Goal: Task Accomplishment & Management: Complete application form

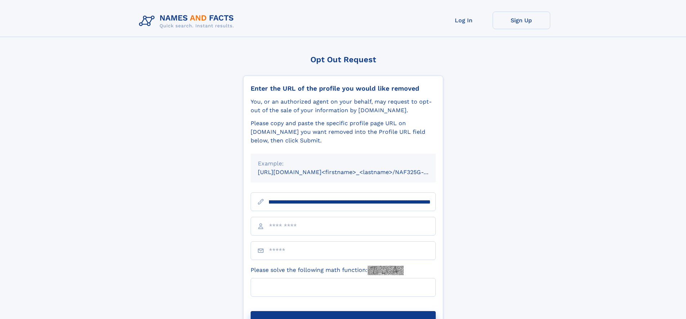
scroll to position [0, 77]
type input "**********"
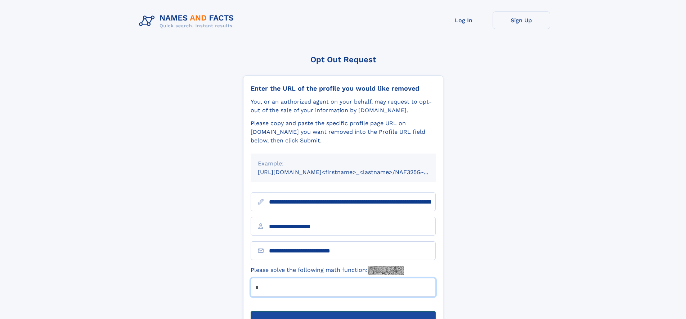
type input "*"
click at [343, 312] on button "Submit Opt Out Request" at bounding box center [343, 323] width 185 height 23
